Goal: Transaction & Acquisition: Book appointment/travel/reservation

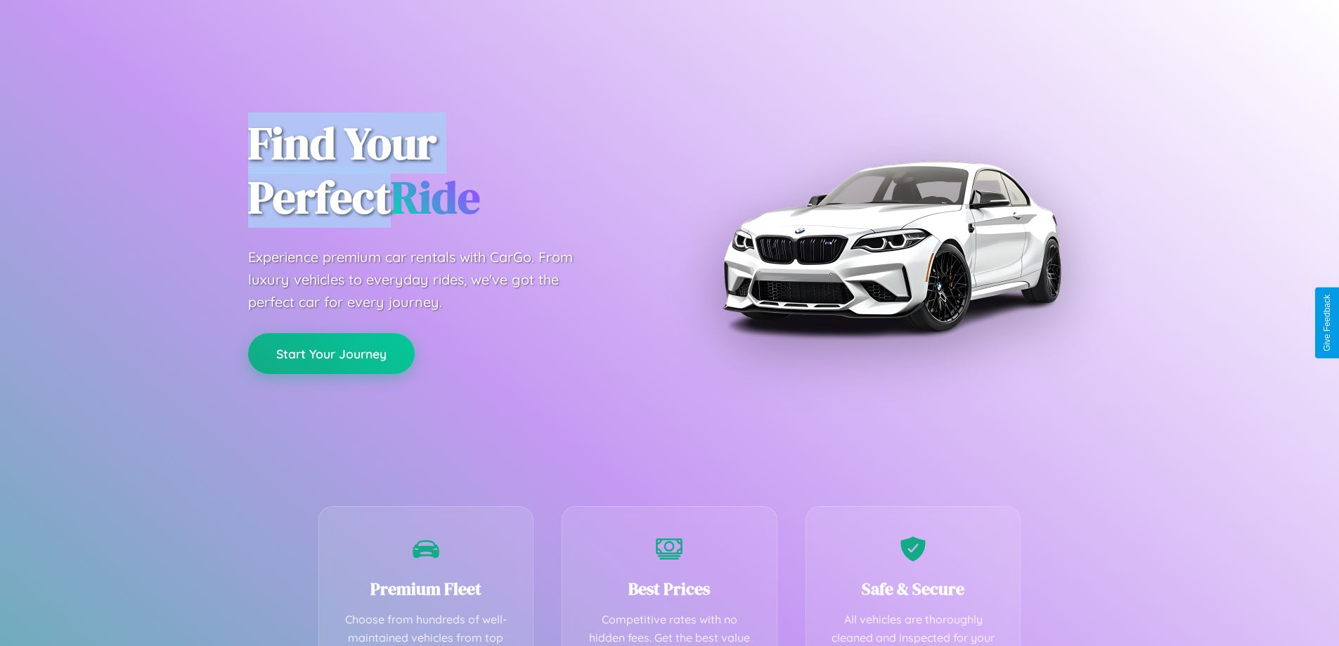
click at [331, 354] on button "Start Your Journey" at bounding box center [331, 353] width 167 height 41
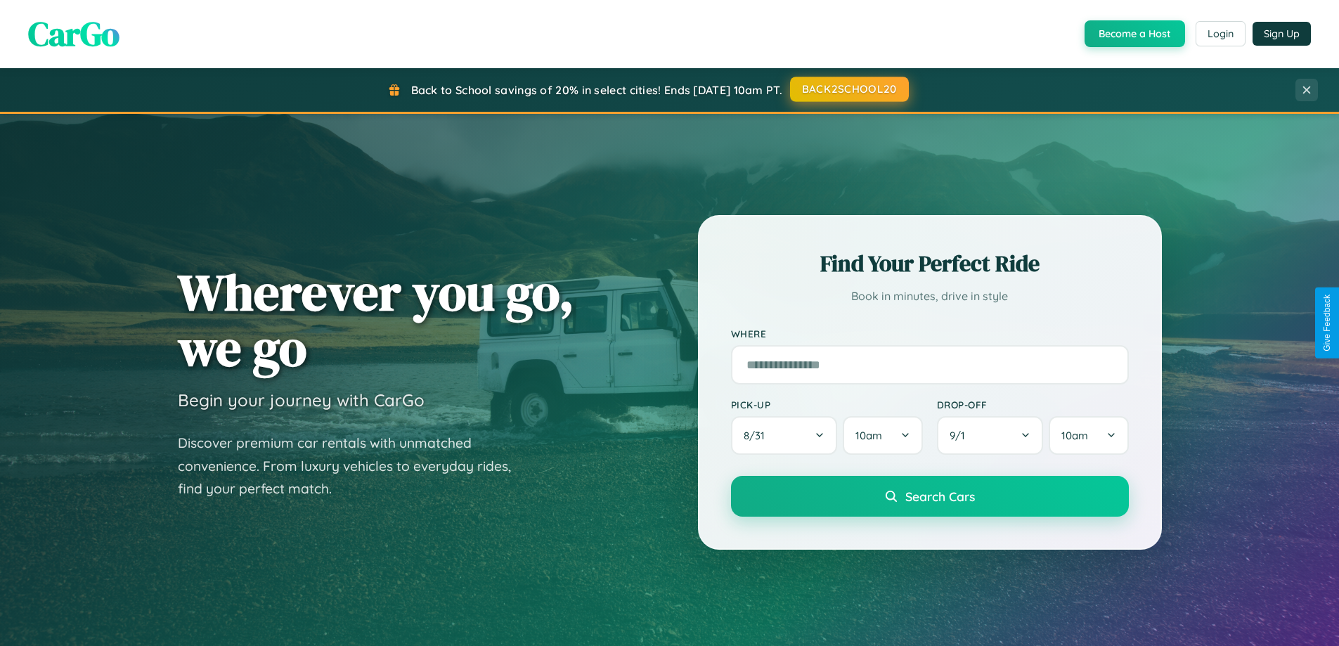
click at [848, 89] on button "BACK2SCHOOL20" at bounding box center [849, 89] width 119 height 25
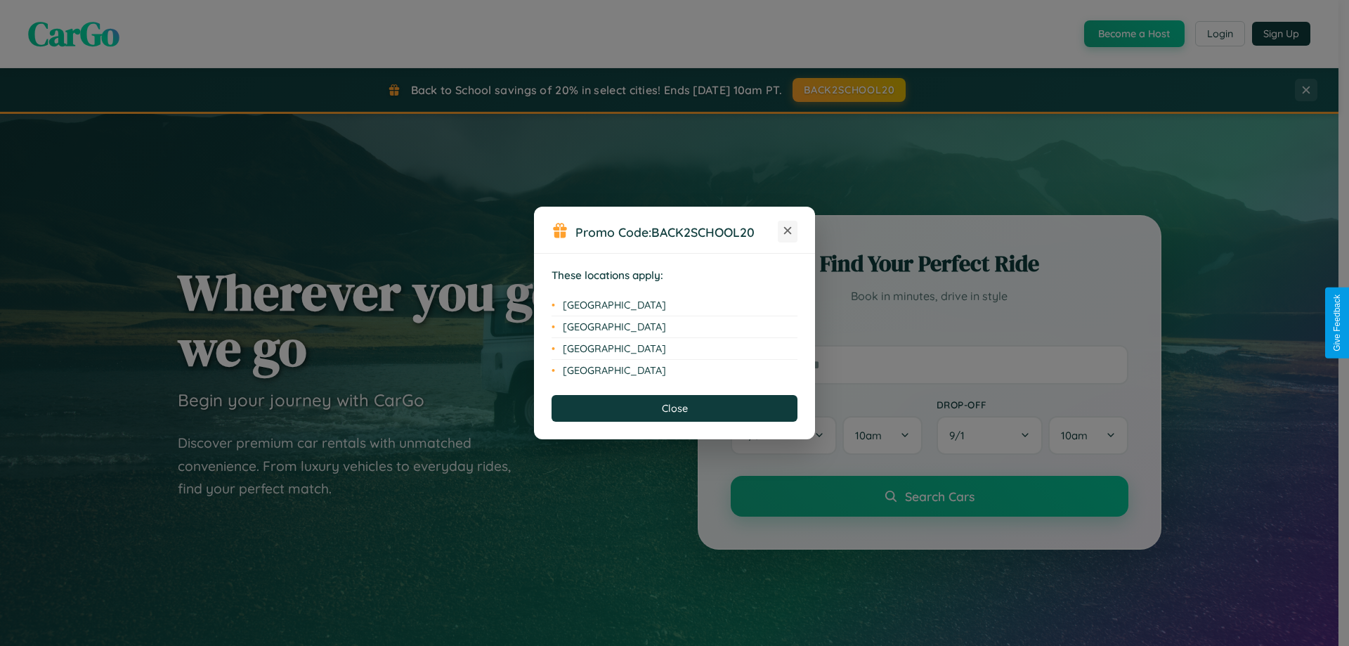
click at [788, 231] on icon at bounding box center [788, 231] width 8 height 8
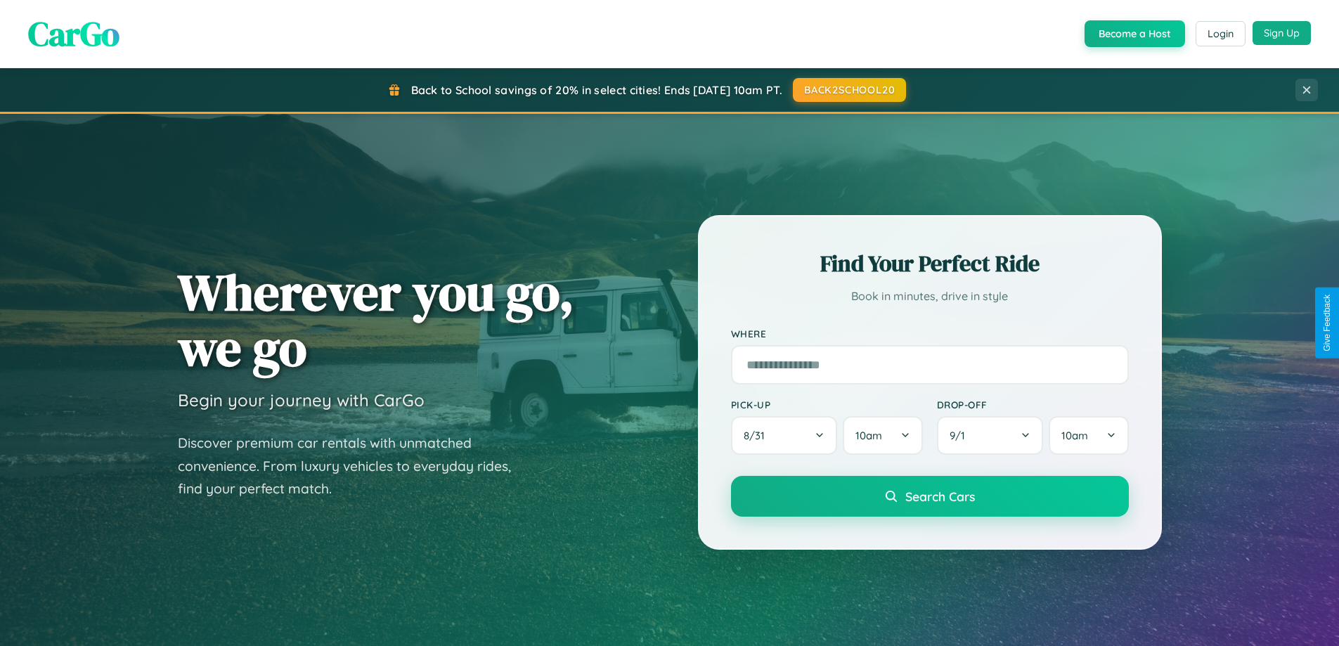
click at [1281, 33] on button "Sign Up" at bounding box center [1281, 33] width 58 height 24
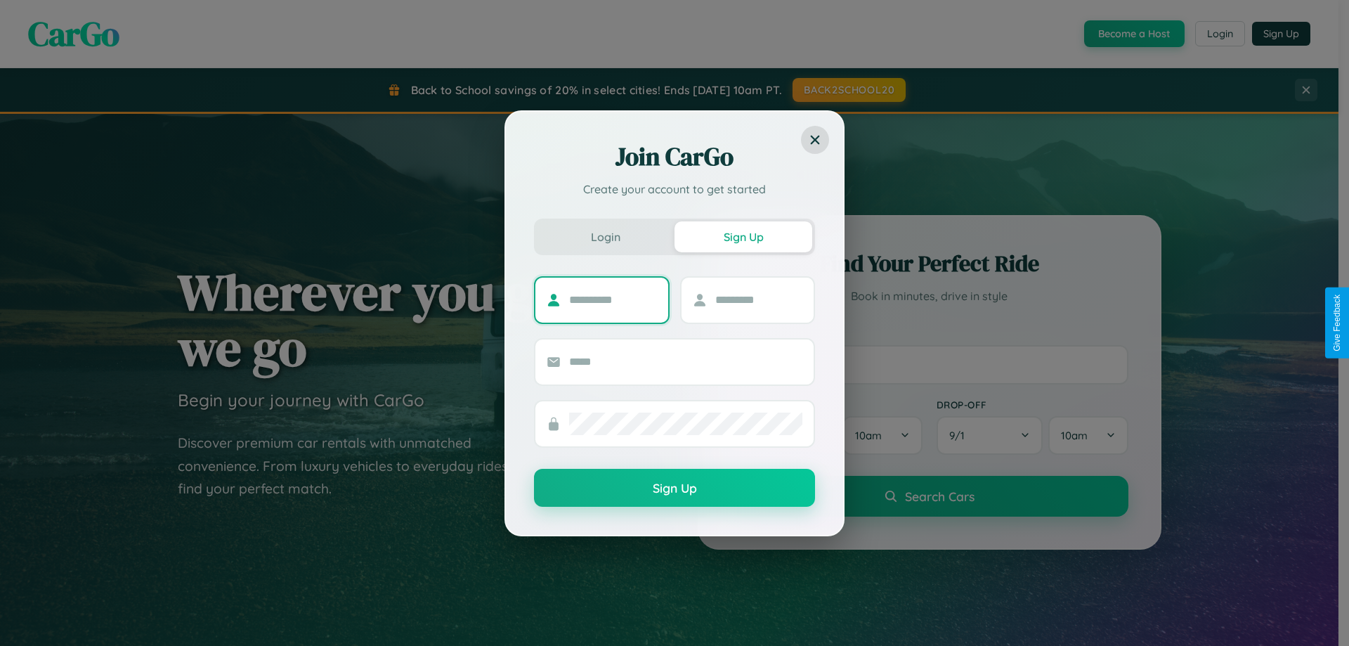
click at [613, 299] on input "text" at bounding box center [613, 300] width 88 height 22
type input "****"
click at [758, 299] on input "text" at bounding box center [759, 300] width 88 height 22
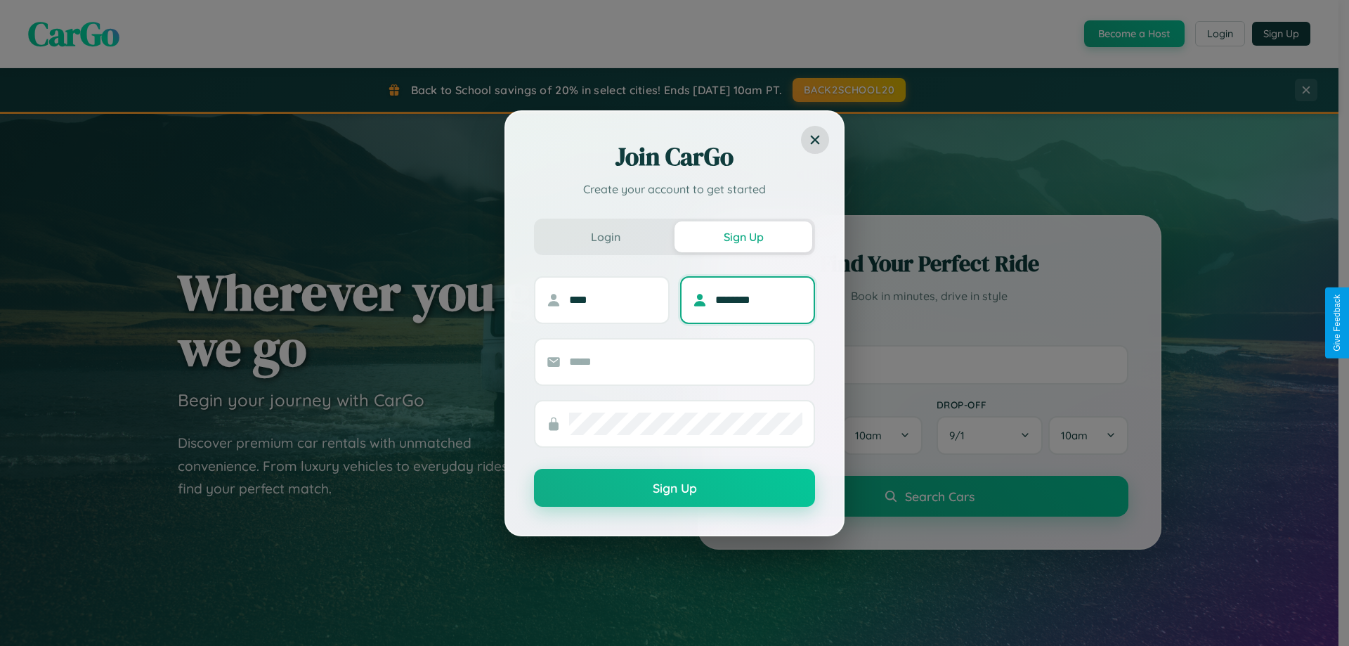
type input "********"
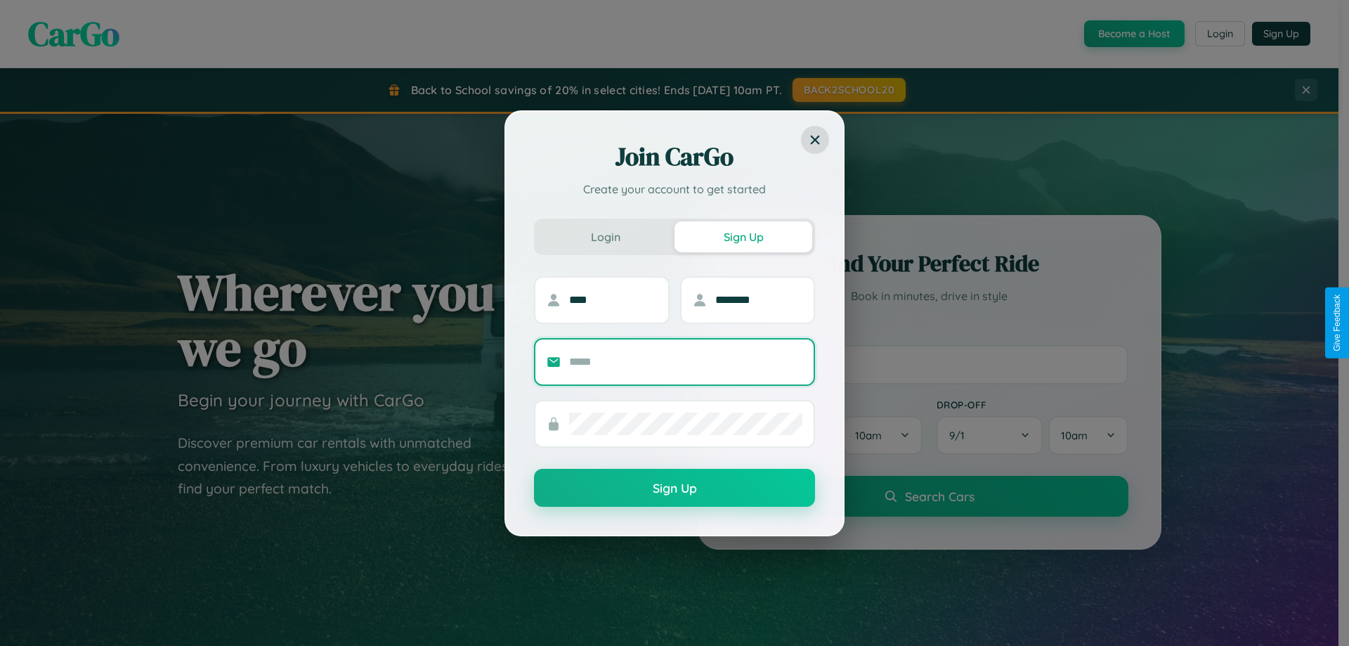
click at [686, 361] on input "text" at bounding box center [685, 362] width 233 height 22
type input "**********"
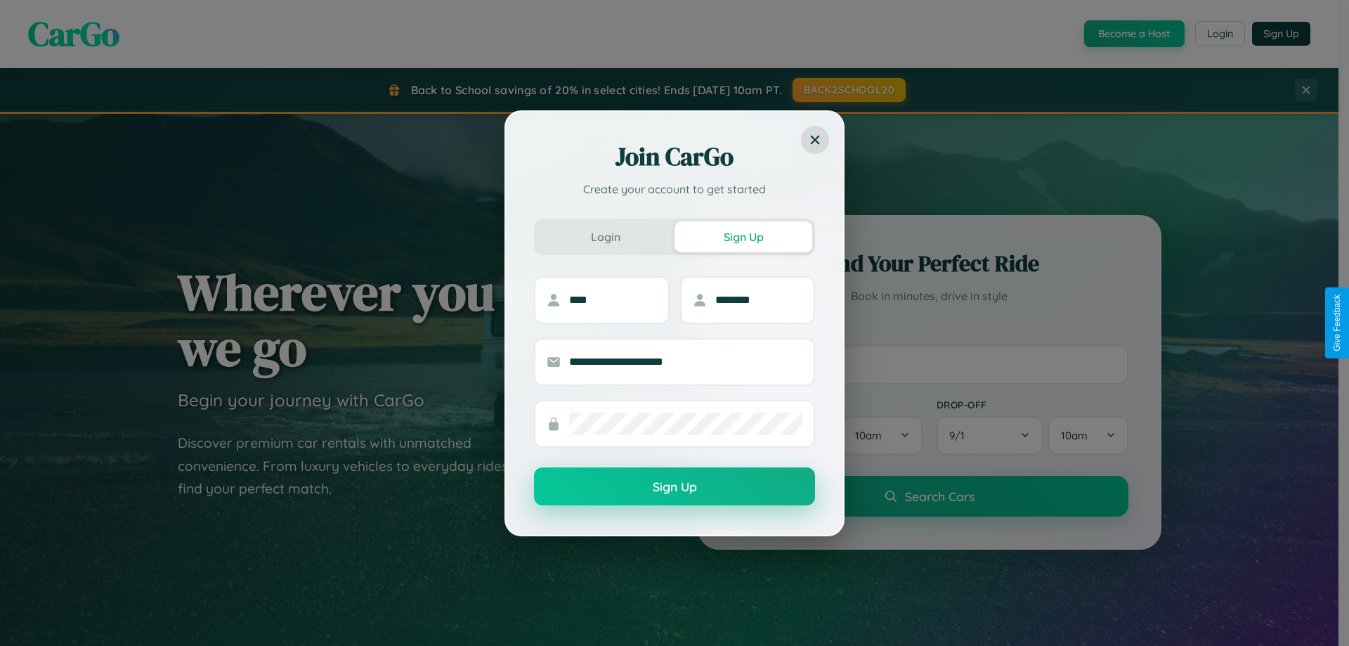
click at [675, 487] on button "Sign Up" at bounding box center [674, 486] width 281 height 38
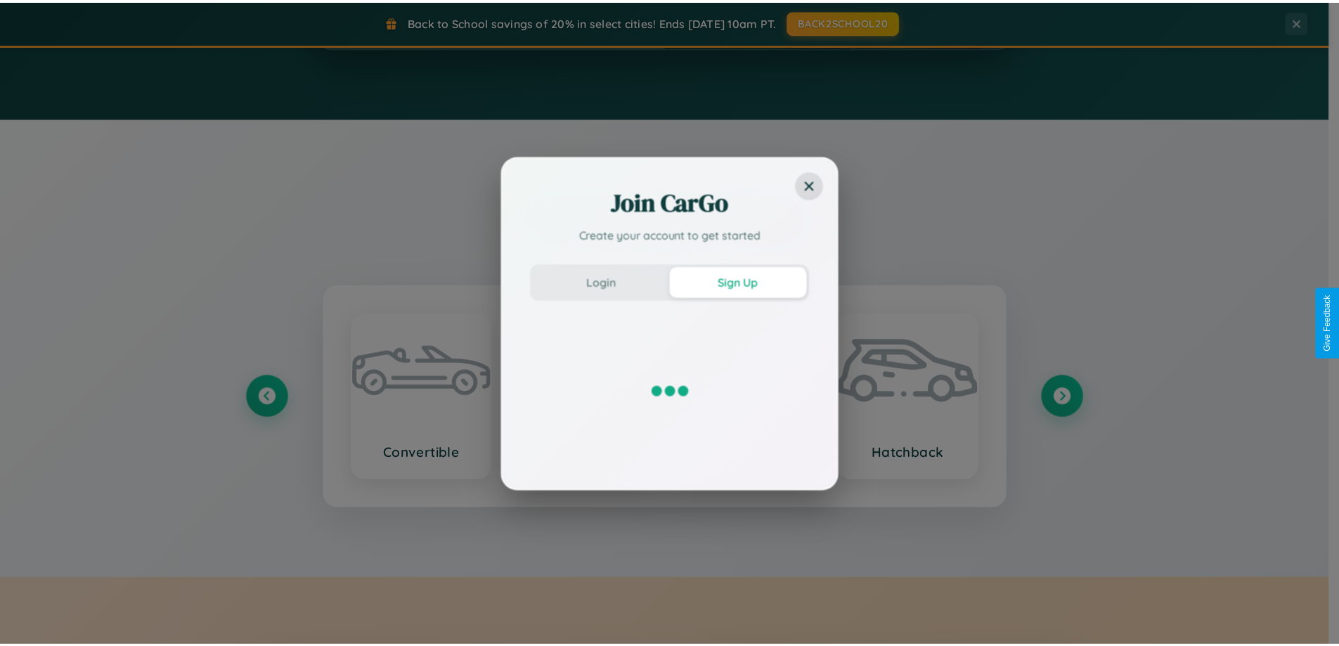
scroll to position [2704, 0]
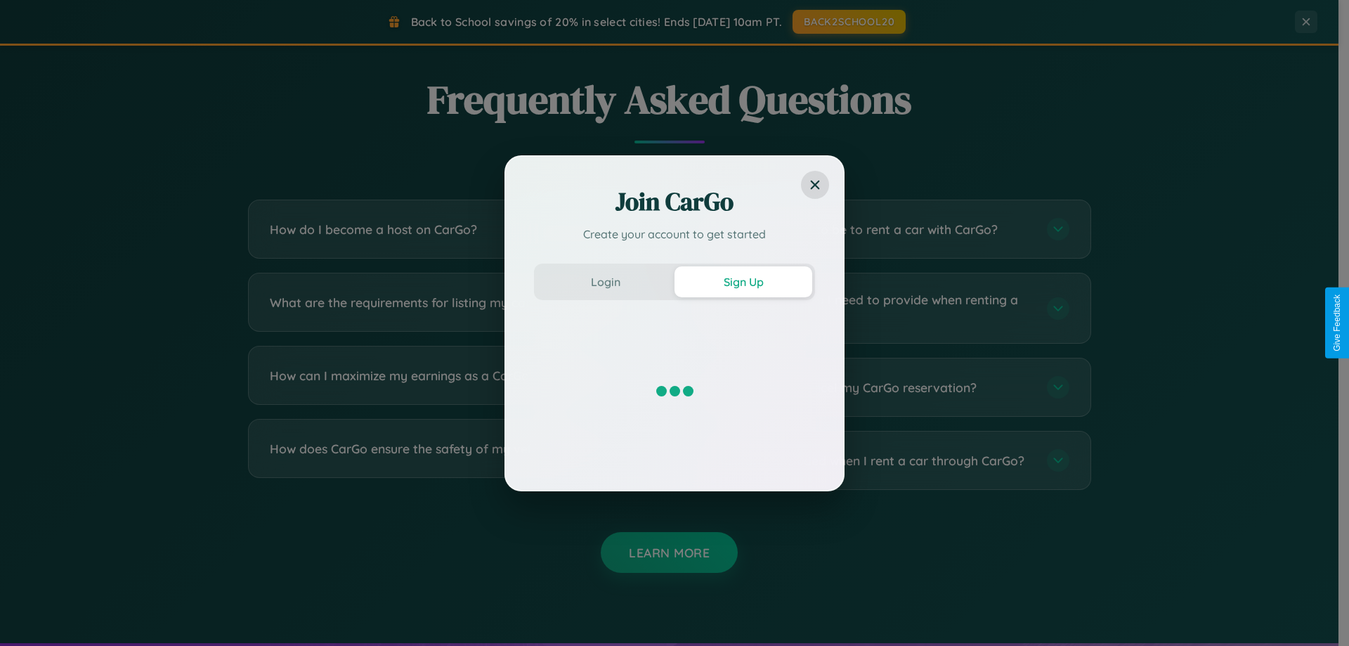
click at [887, 308] on div "Join CarGo Create your account to get started Login Sign Up" at bounding box center [674, 323] width 1349 height 646
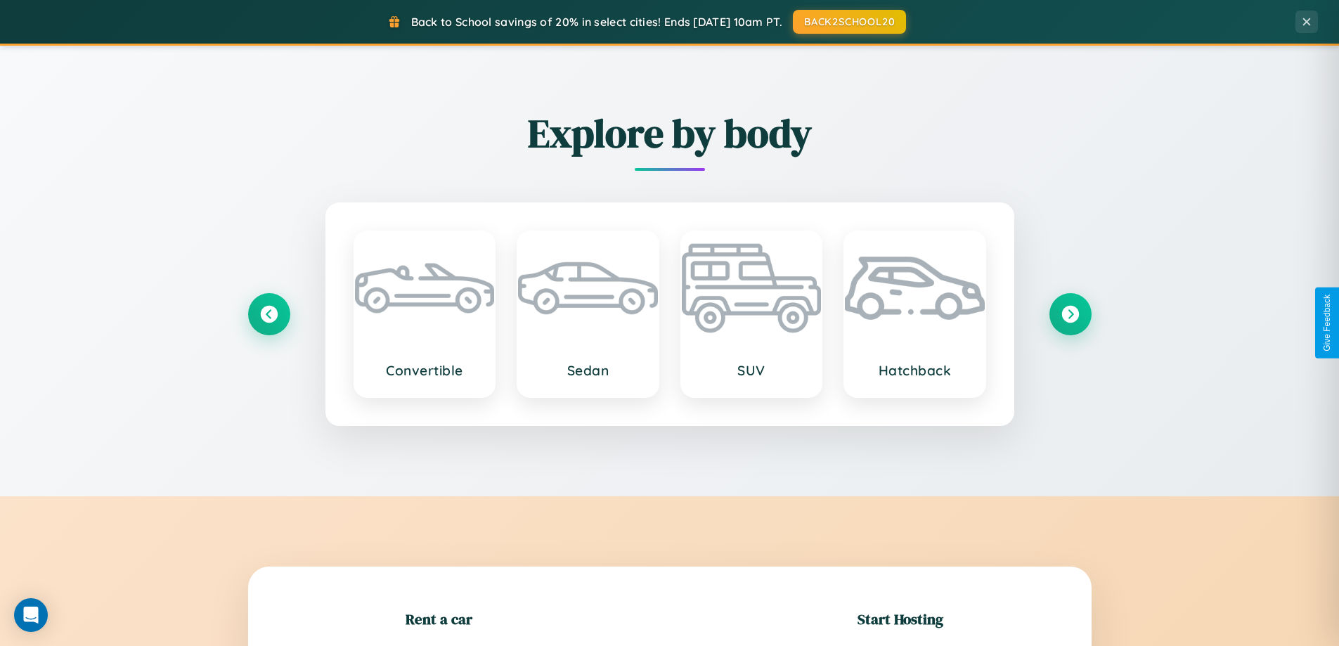
scroll to position [606, 0]
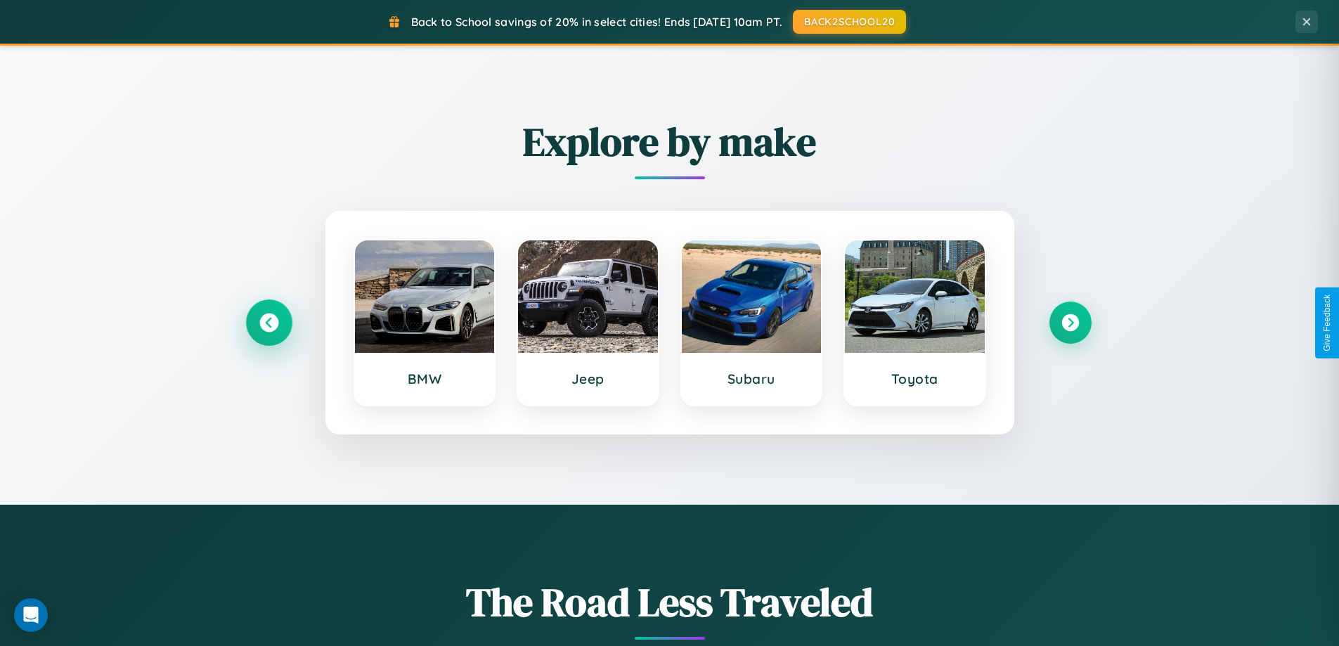
click at [268, 323] on icon at bounding box center [268, 322] width 19 height 19
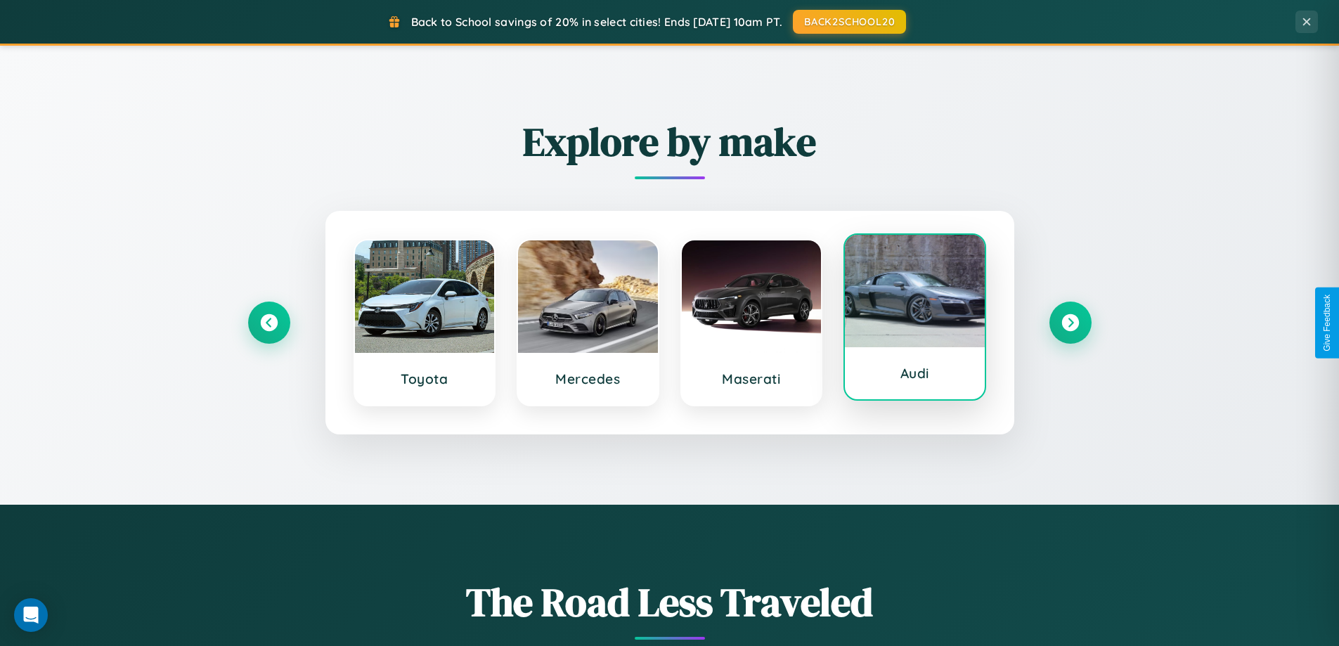
click at [914, 320] on div at bounding box center [915, 291] width 140 height 112
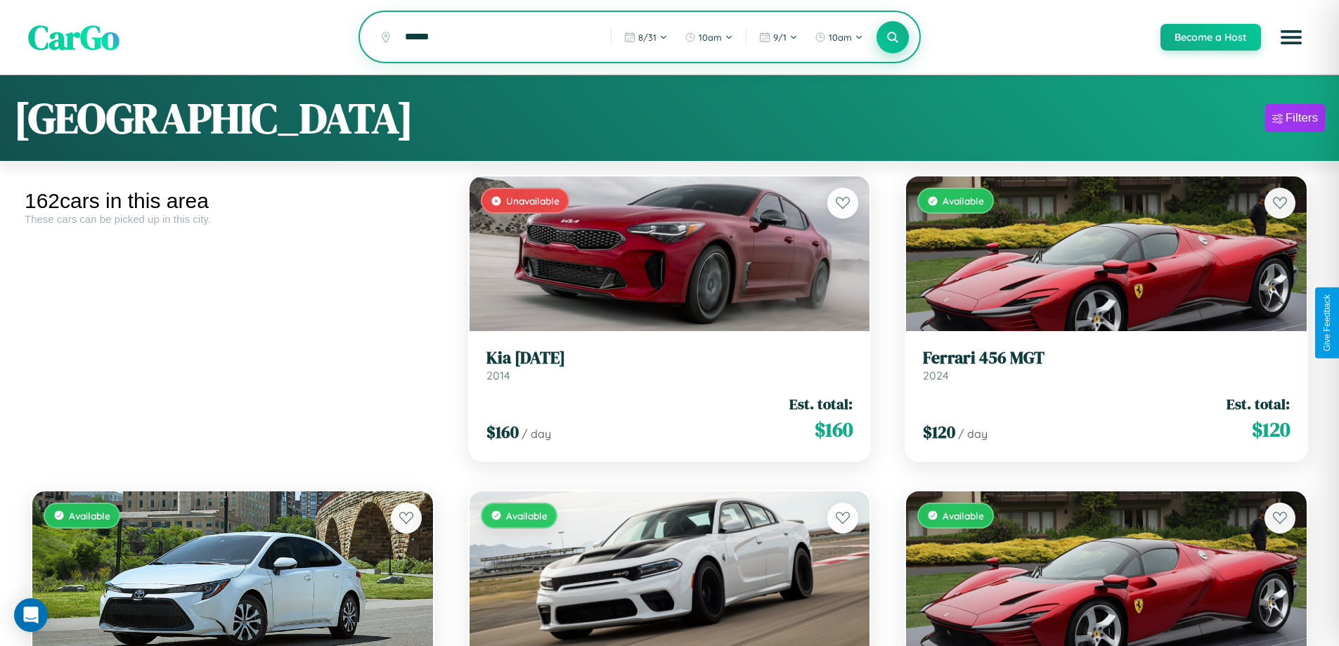
click at [892, 38] on icon at bounding box center [892, 36] width 13 height 13
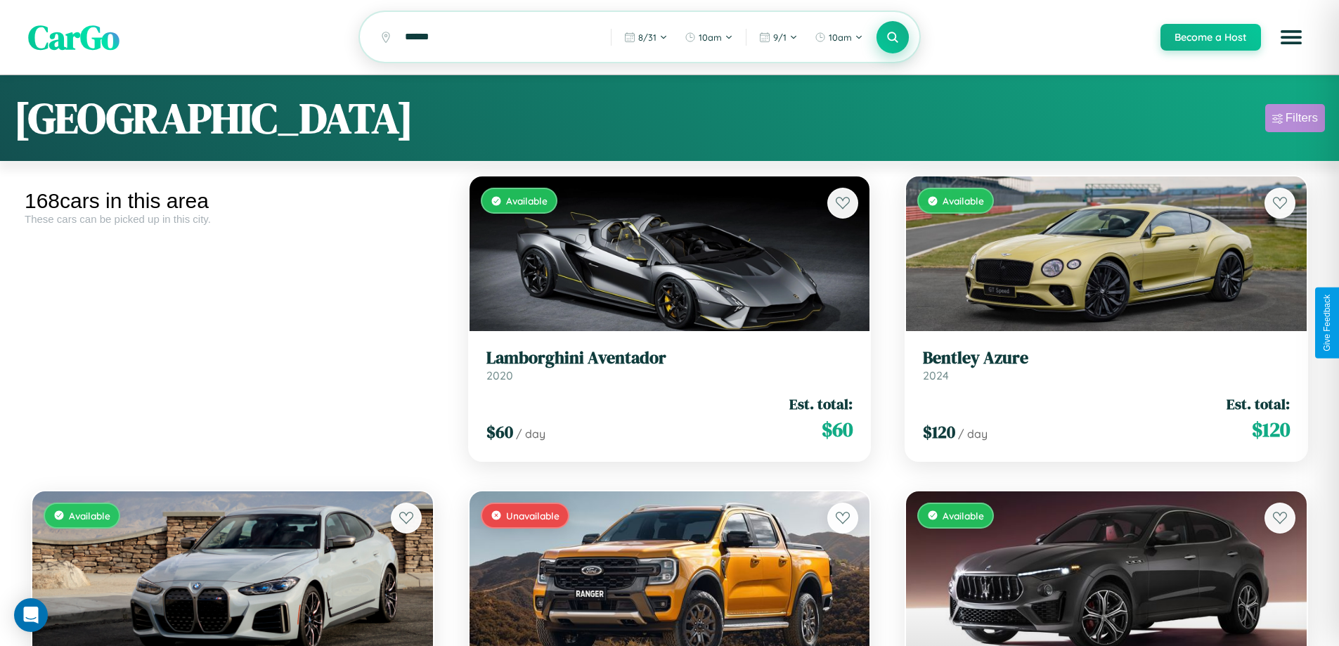
click at [1295, 120] on div "Filters" at bounding box center [1301, 118] width 32 height 14
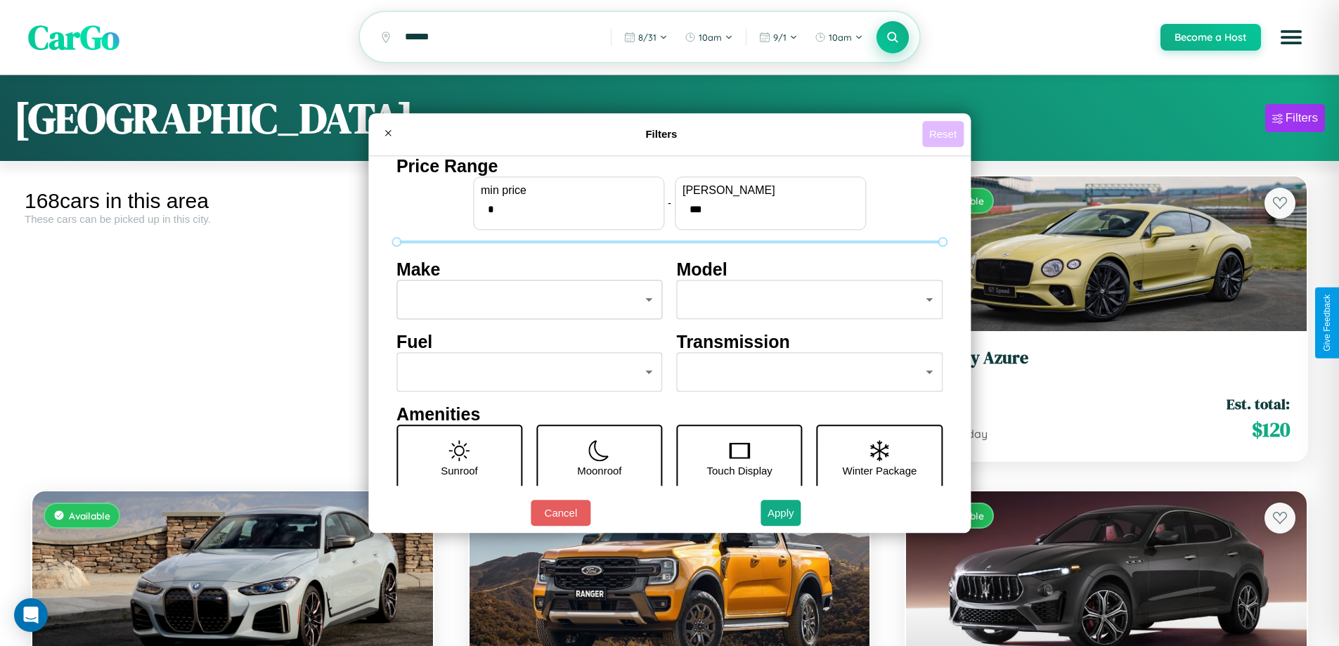
click at [945, 134] on button "Reset" at bounding box center [942, 134] width 41 height 26
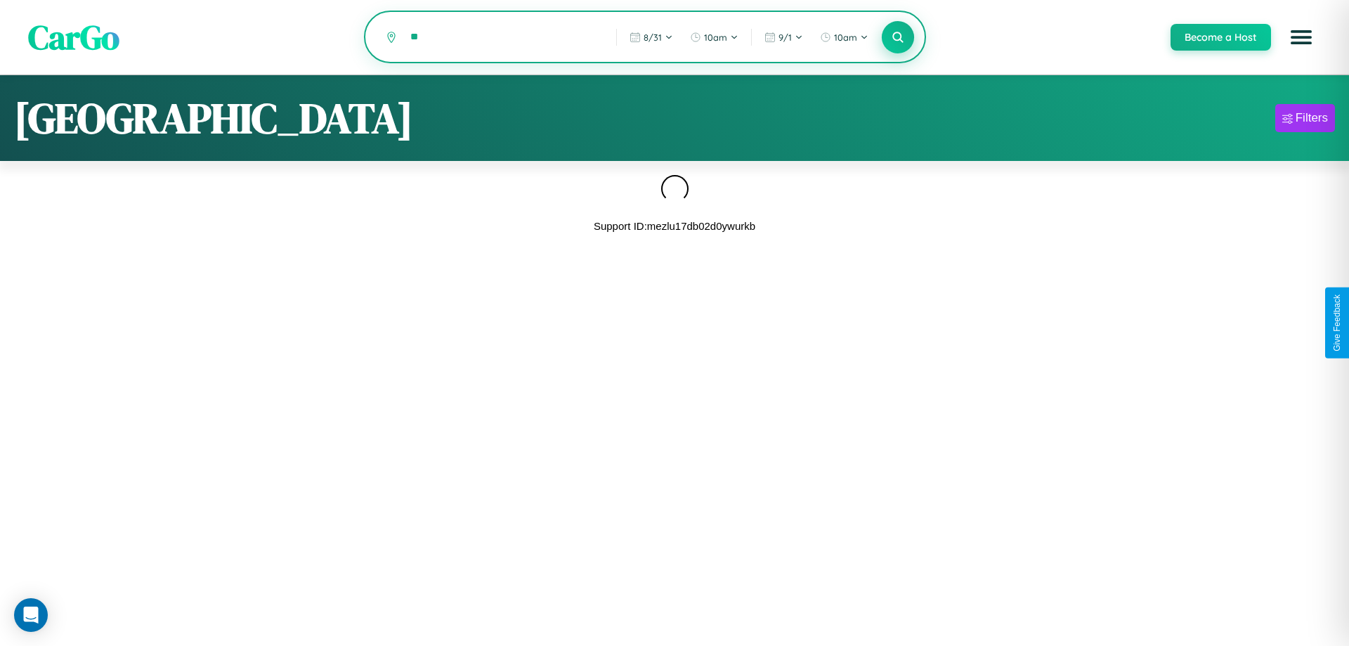
type input "*"
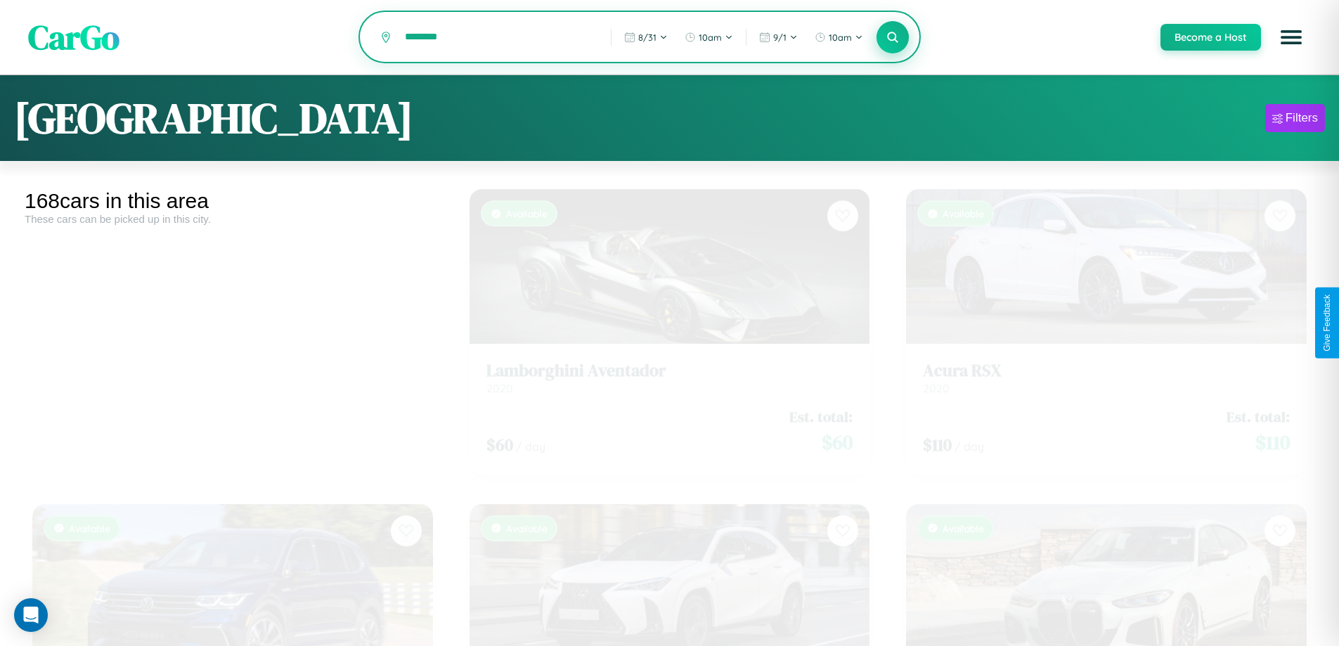
type input "********"
click at [892, 38] on icon at bounding box center [892, 36] width 13 height 13
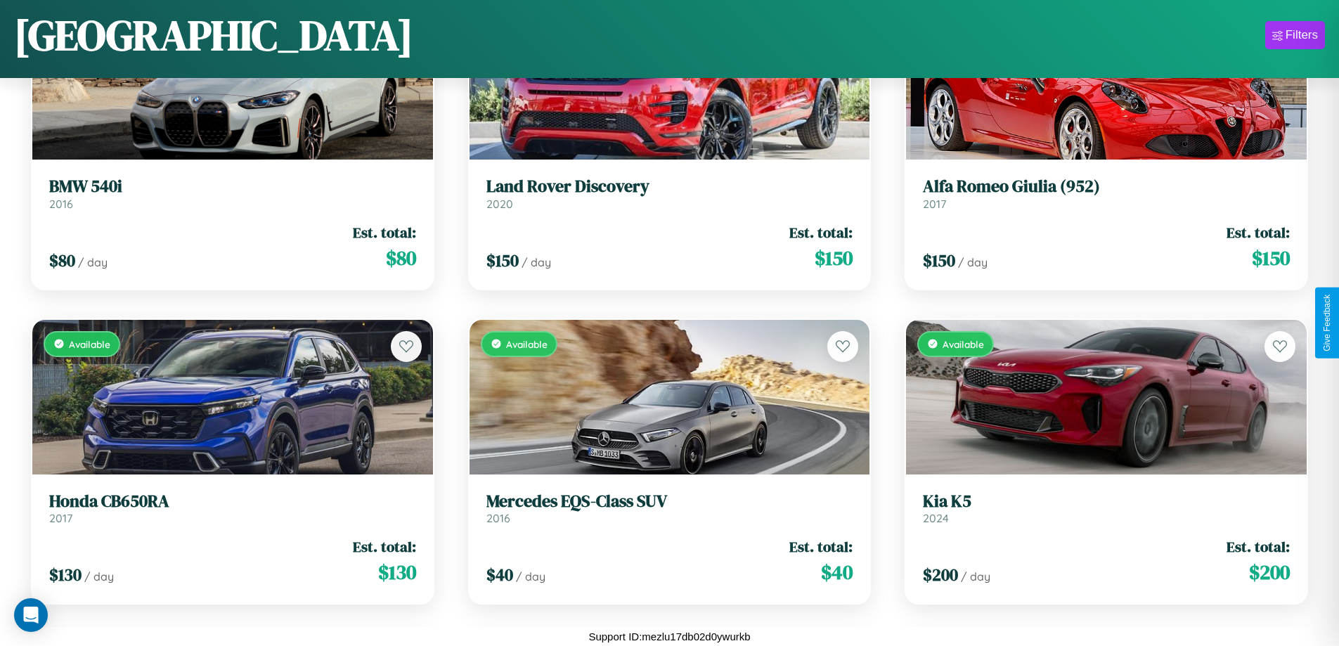
scroll to position [7436, 0]
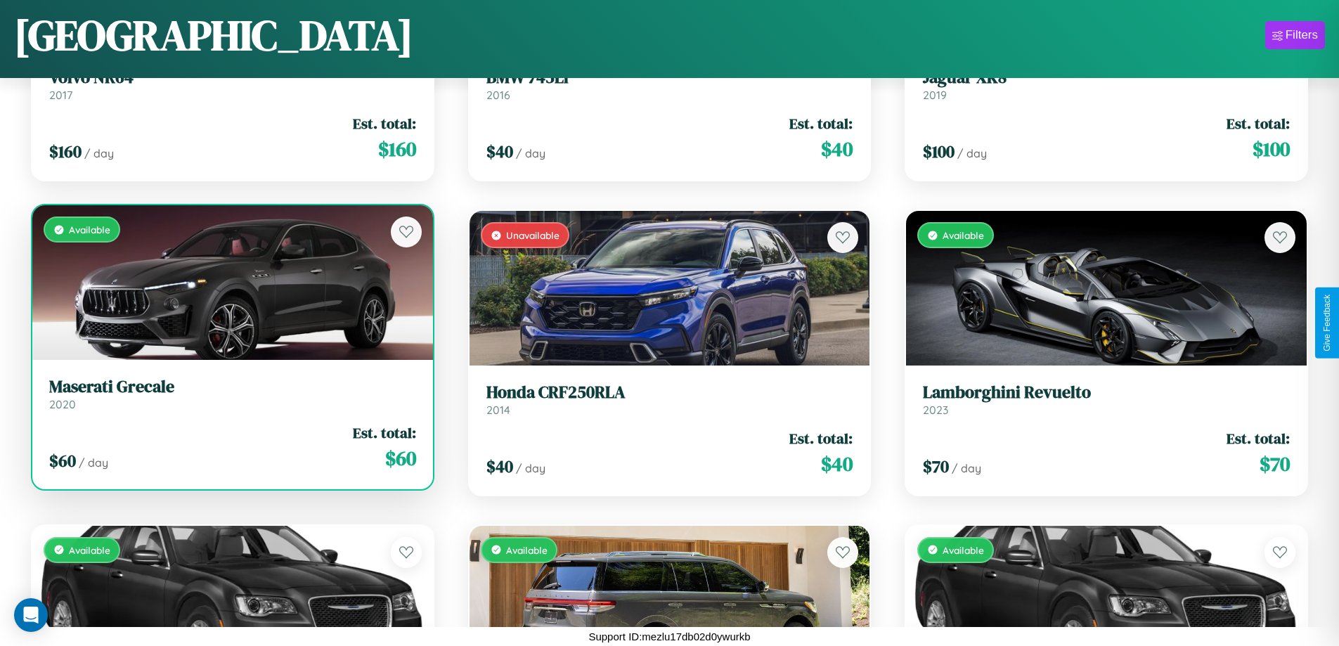
click at [231, 396] on link "Maserati Grecale 2020" at bounding box center [232, 394] width 367 height 34
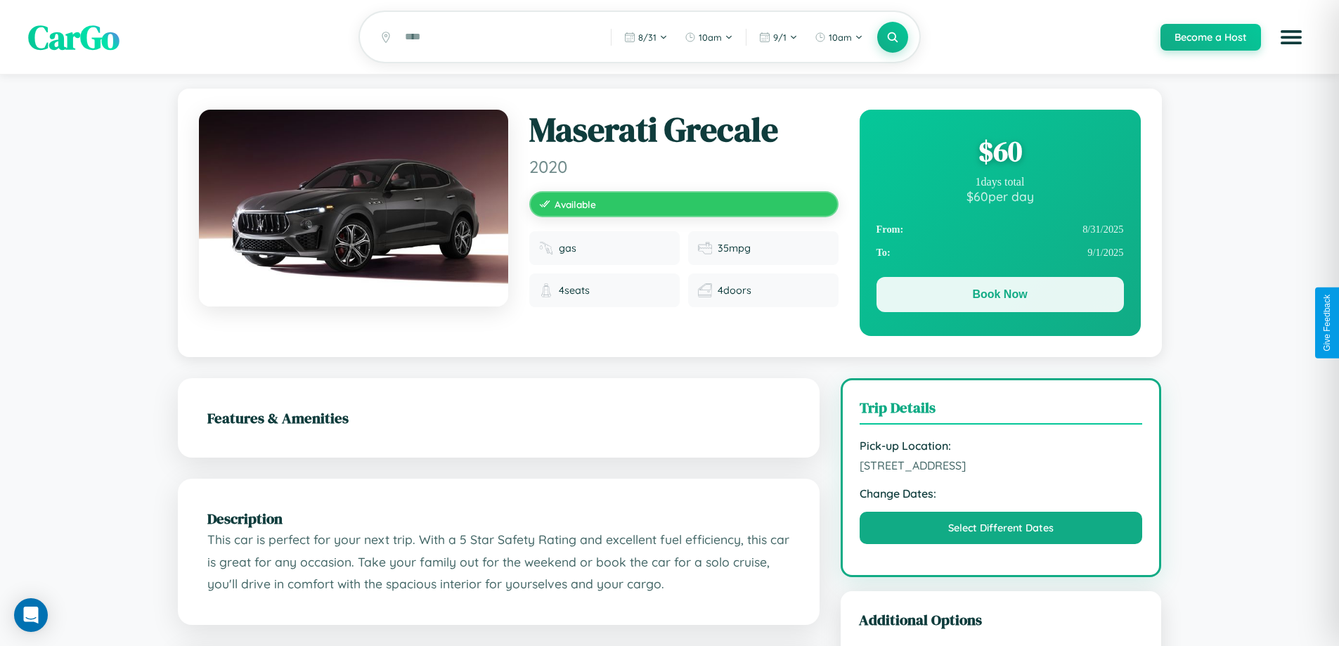
click at [999, 297] on button "Book Now" at bounding box center [999, 294] width 247 height 35
